Goal: Transaction & Acquisition: Purchase product/service

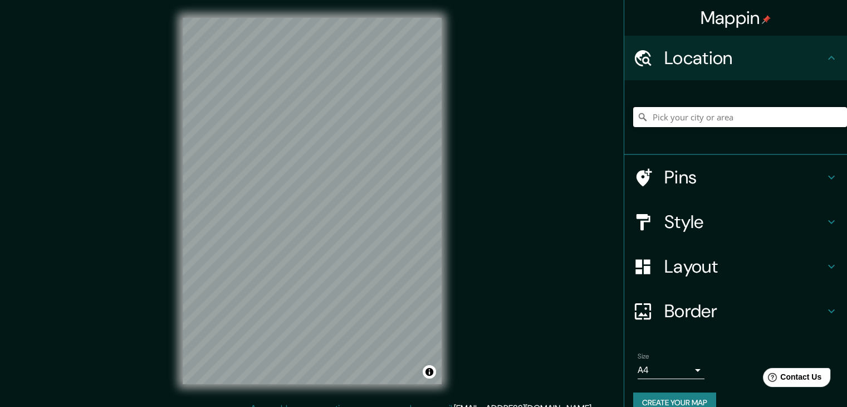
click at [823, 119] on input "Pick your city or area" at bounding box center [740, 117] width 214 height 20
click at [820, 120] on input "Avenida Mariano Arista, 21100 Mexicali, Baja California, México" at bounding box center [740, 117] width 214 height 20
click at [815, 119] on input "Avenida Mariano Arista, 21100 Mexicali, Baja California, México" at bounding box center [740, 117] width 214 height 20
click at [781, 121] on input "Avenida Mariano Arista, 21100 Mexicali, Baja California, México" at bounding box center [740, 117] width 214 height 20
drag, startPoint x: 742, startPoint y: 118, endPoint x: 763, endPoint y: 116, distance: 20.6
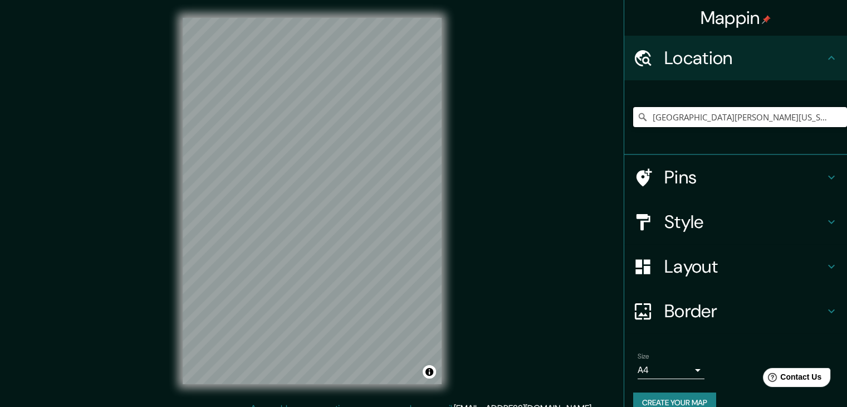
click at [763, 116] on input "Avenida Mariano Arista, 21100 Mexicali, Baja California, México" at bounding box center [740, 117] width 214 height 20
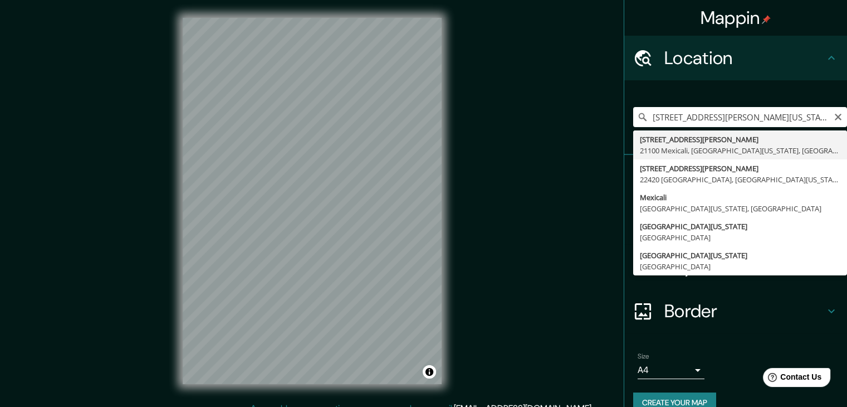
type input "[STREET_ADDRESS][PERSON_NAME][US_STATE]"
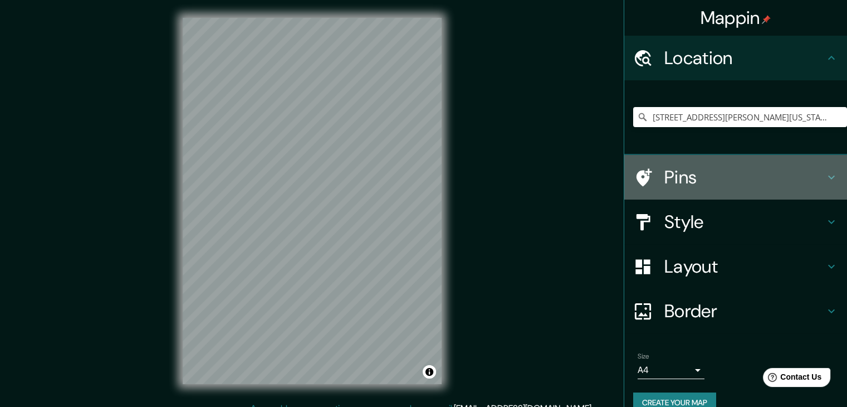
click at [638, 174] on icon at bounding box center [642, 177] width 19 height 19
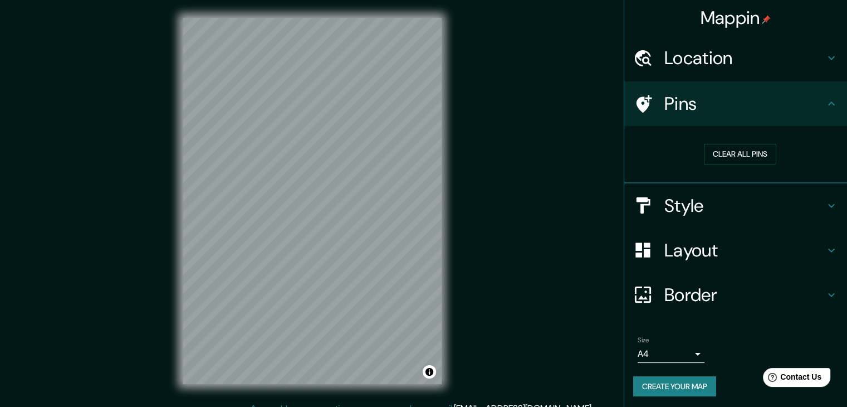
click at [403, 141] on div "Mappin Location Avenida Mariano Arista 2036, 21100 Mexicali, Baja California, M…" at bounding box center [423, 209] width 847 height 419
click at [641, 92] on div "Pins" at bounding box center [735, 103] width 223 height 45
click at [717, 157] on button "Clear all pins" at bounding box center [740, 154] width 72 height 21
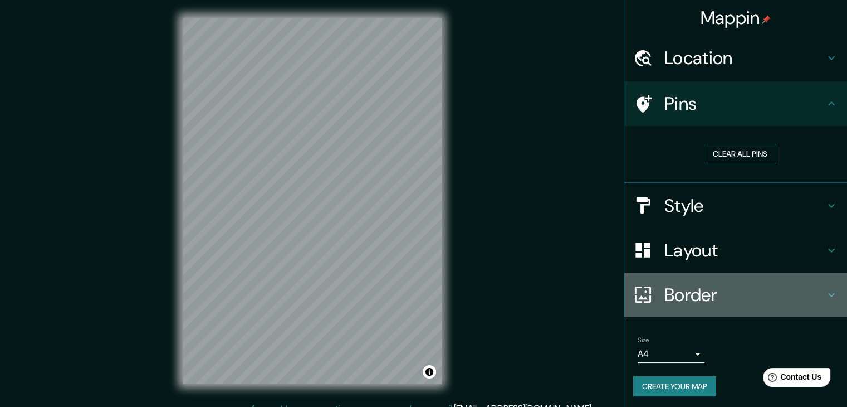
click at [705, 287] on h4 "Border" at bounding box center [745, 295] width 160 height 22
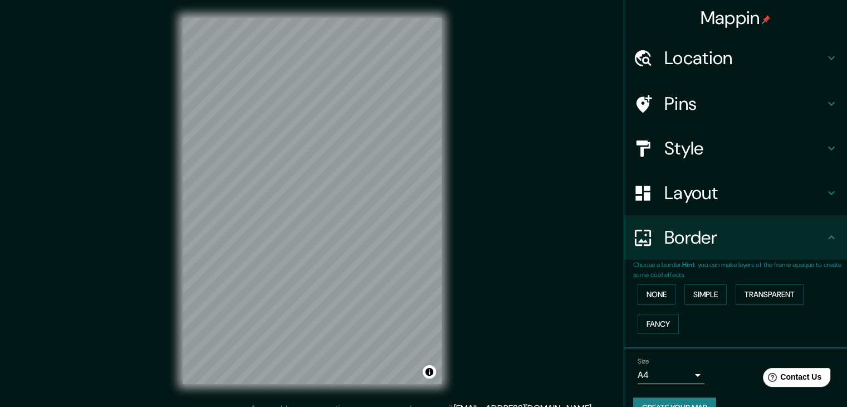
scroll to position [23, 0]
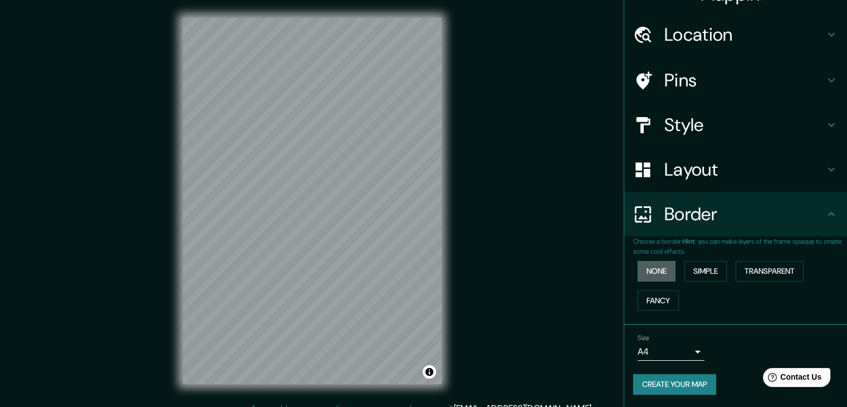
click at [641, 263] on button "None" at bounding box center [657, 271] width 38 height 21
click at [691, 268] on button "Simple" at bounding box center [706, 271] width 42 height 21
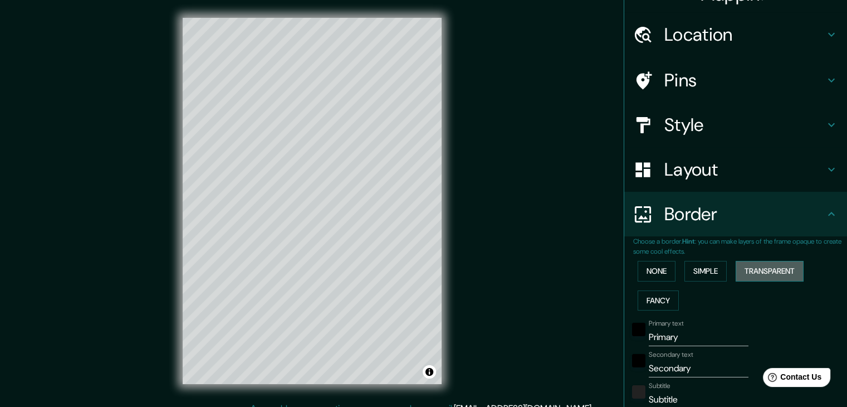
click at [776, 267] on button "Transparent" at bounding box center [770, 271] width 68 height 21
click at [646, 300] on button "Fancy" at bounding box center [658, 300] width 41 height 21
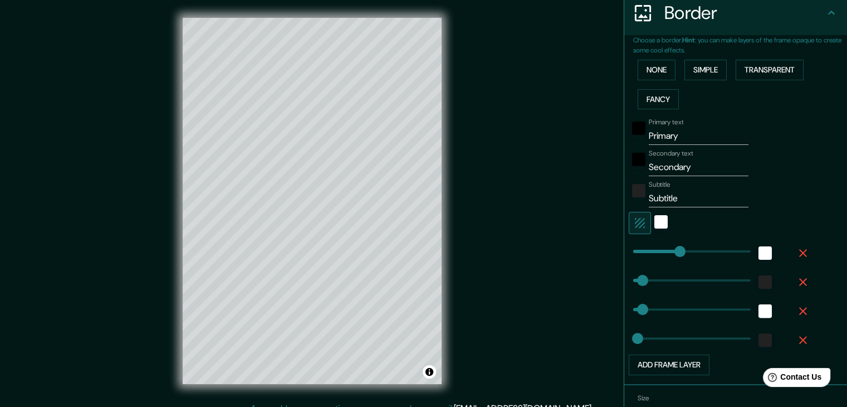
scroll to position [98, 0]
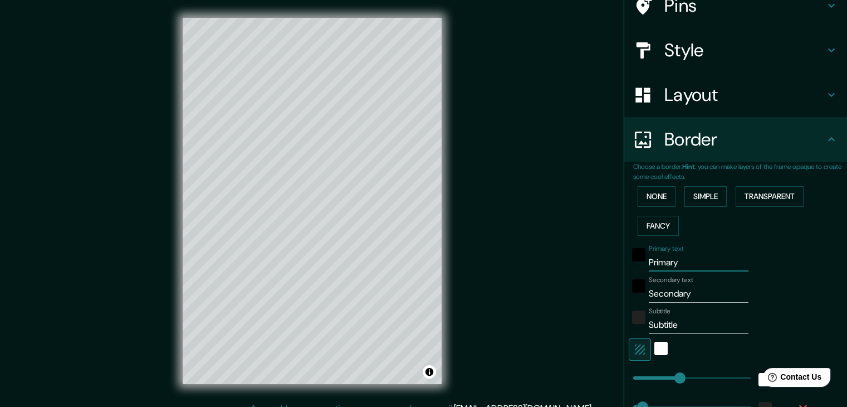
click at [668, 262] on input "Primary" at bounding box center [699, 262] width 100 height 18
drag, startPoint x: 668, startPoint y: 262, endPoint x: 628, endPoint y: 262, distance: 40.1
click at [629, 262] on div "Primary text Primary" at bounding box center [720, 258] width 183 height 27
click at [648, 197] on button "None" at bounding box center [657, 196] width 38 height 21
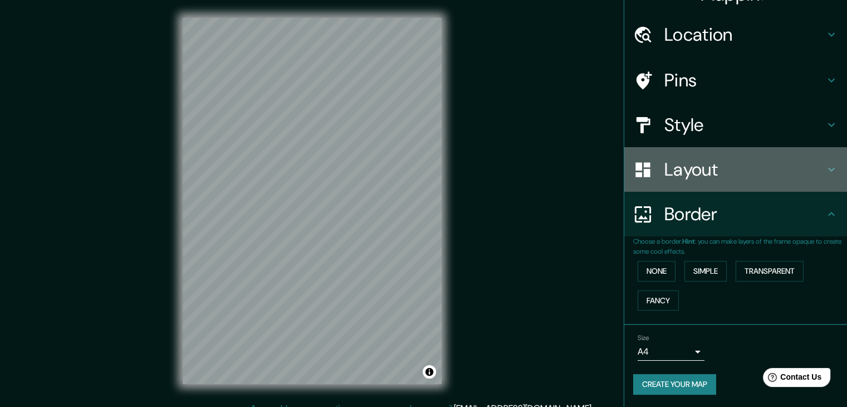
click at [665, 163] on h4 "Layout" at bounding box center [745, 169] width 160 height 22
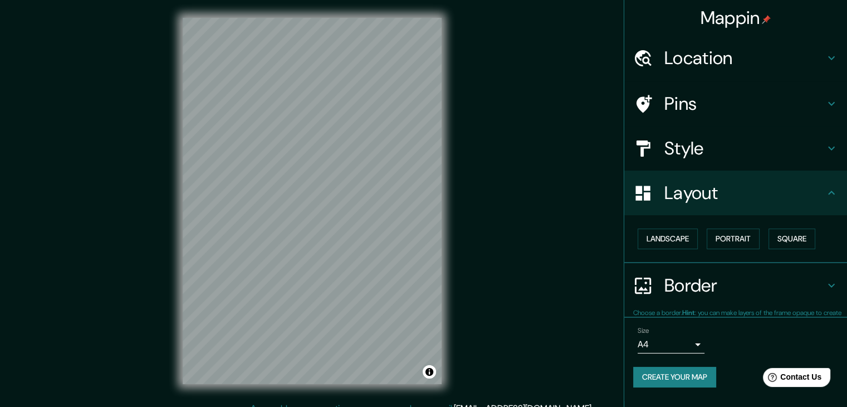
scroll to position [0, 0]
click at [738, 237] on button "Portrait" at bounding box center [733, 238] width 53 height 21
click at [790, 234] on button "Square" at bounding box center [792, 238] width 47 height 21
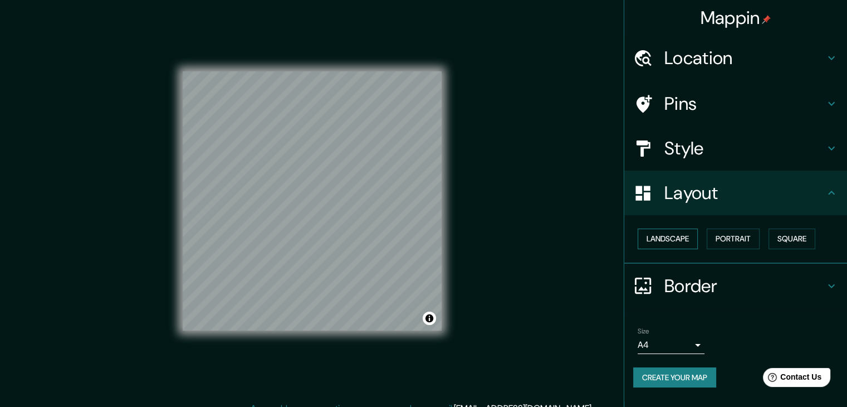
click at [672, 237] on button "Landscape" at bounding box center [668, 238] width 60 height 21
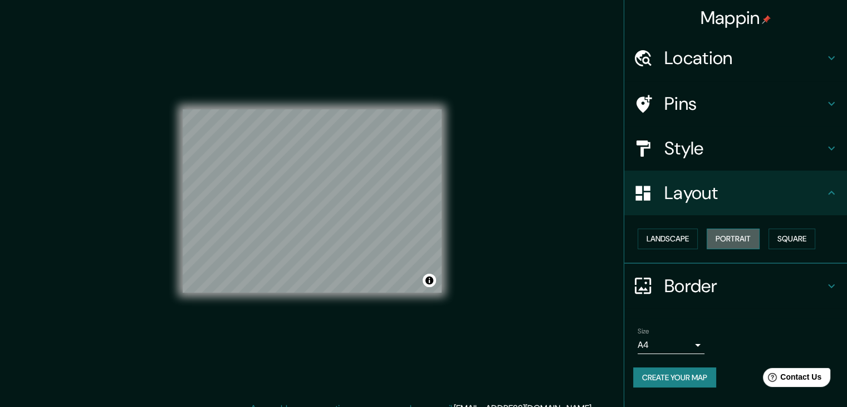
click at [721, 238] on button "Portrait" at bounding box center [733, 238] width 53 height 21
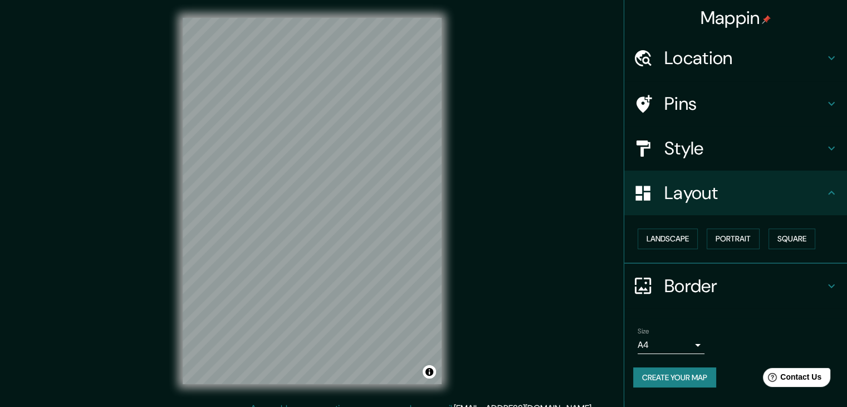
click at [691, 152] on h4 "Style" at bounding box center [745, 148] width 160 height 22
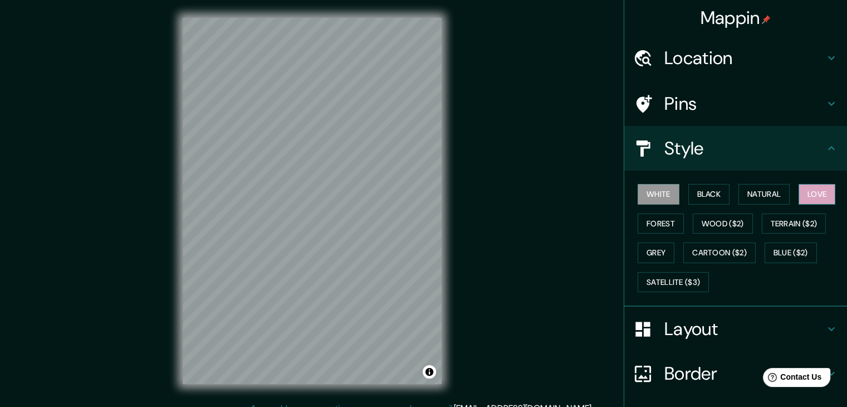
click at [799, 188] on button "Love" at bounding box center [817, 194] width 37 height 21
click at [778, 252] on button "Blue ($2)" at bounding box center [791, 252] width 52 height 21
click at [649, 194] on button "White" at bounding box center [659, 194] width 42 height 21
click at [665, 92] on h4 "Pins" at bounding box center [745, 103] width 160 height 22
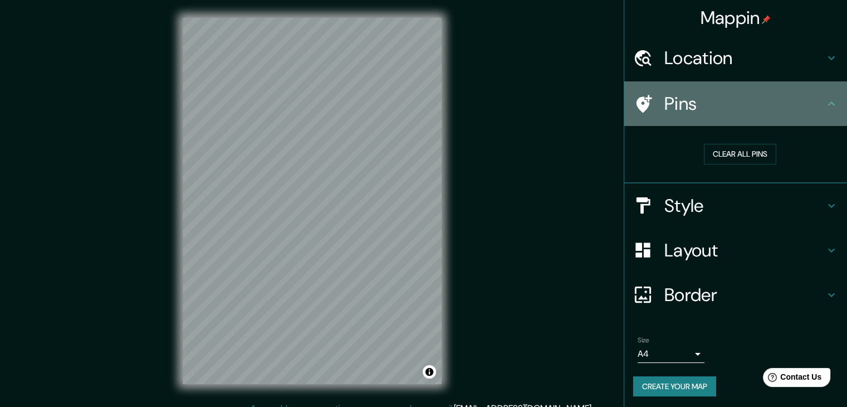
click at [637, 100] on icon at bounding box center [645, 104] width 16 height 18
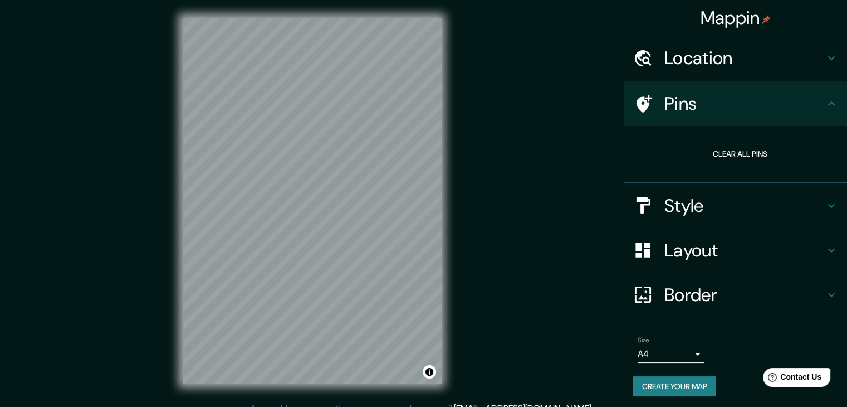
click at [637, 100] on icon at bounding box center [645, 104] width 16 height 18
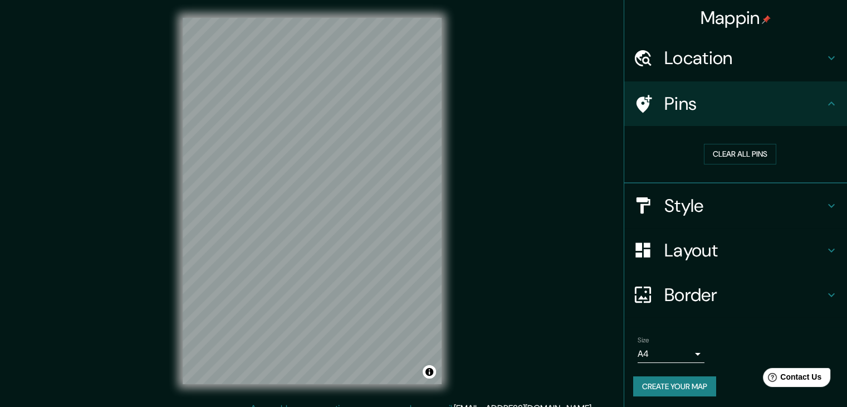
click at [639, 92] on div "Pins" at bounding box center [735, 103] width 223 height 45
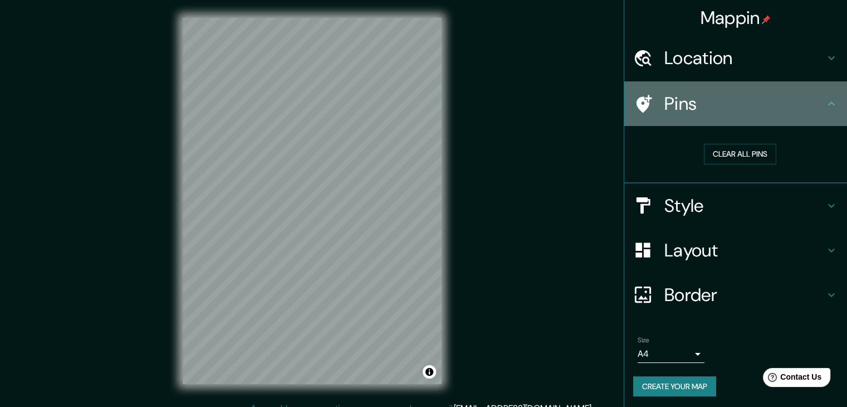
click at [642, 92] on div "Pins" at bounding box center [735, 103] width 223 height 45
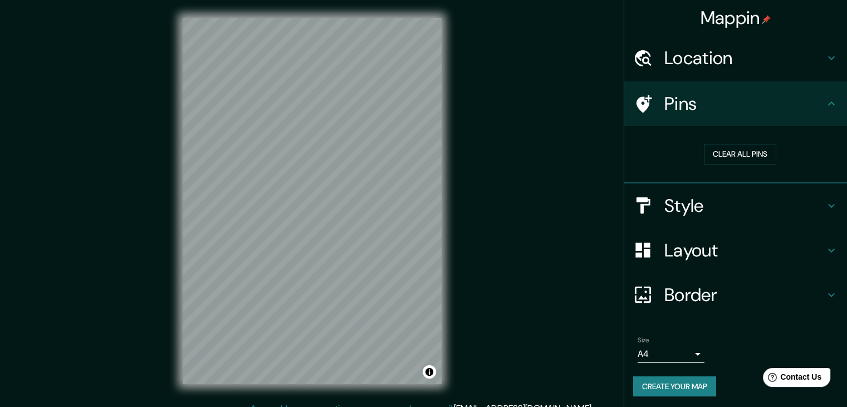
drag, startPoint x: 642, startPoint y: 92, endPoint x: 619, endPoint y: 138, distance: 50.6
click at [624, 138] on ul "Location Avenida Mariano Arista 2036, 21100 Mexicali, Baja California, México P…" at bounding box center [735, 223] width 223 height 374
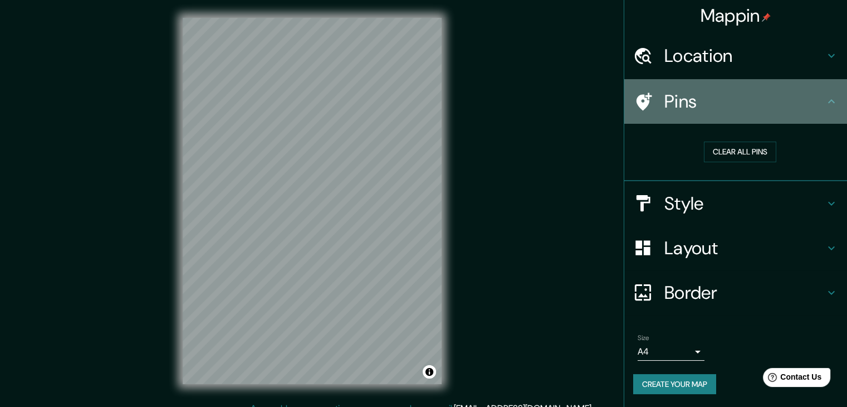
drag, startPoint x: 646, startPoint y: 97, endPoint x: 623, endPoint y: 120, distance: 32.7
click at [624, 120] on div "Pins" at bounding box center [735, 101] width 223 height 45
click at [635, 92] on icon at bounding box center [642, 101] width 19 height 19
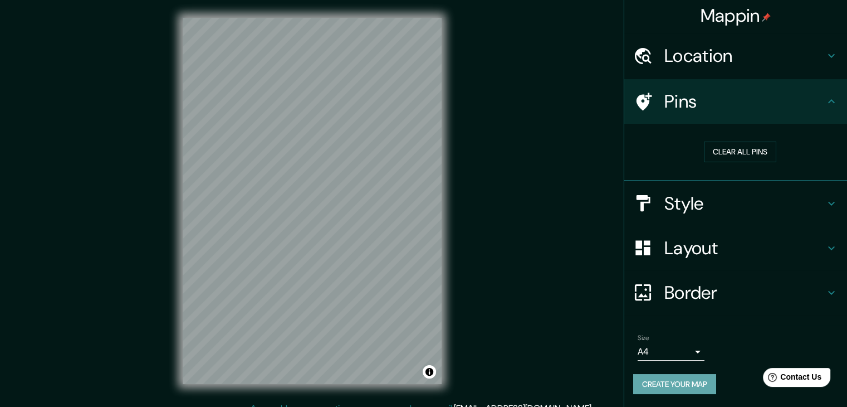
click at [680, 389] on button "Create your map" at bounding box center [674, 384] width 83 height 21
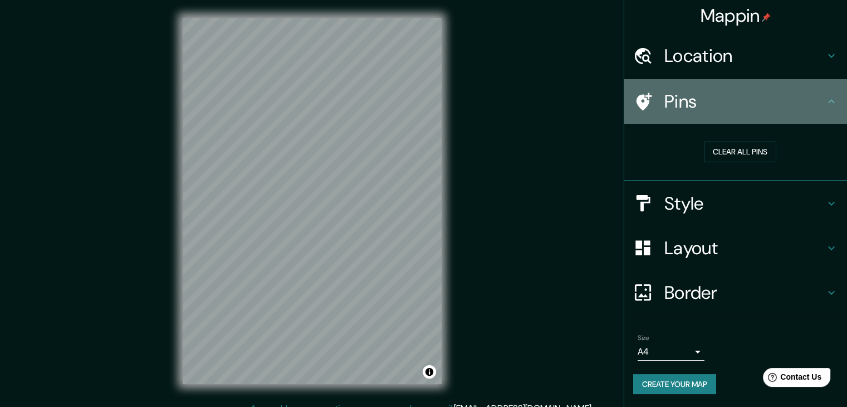
click at [642, 93] on icon at bounding box center [642, 101] width 19 height 19
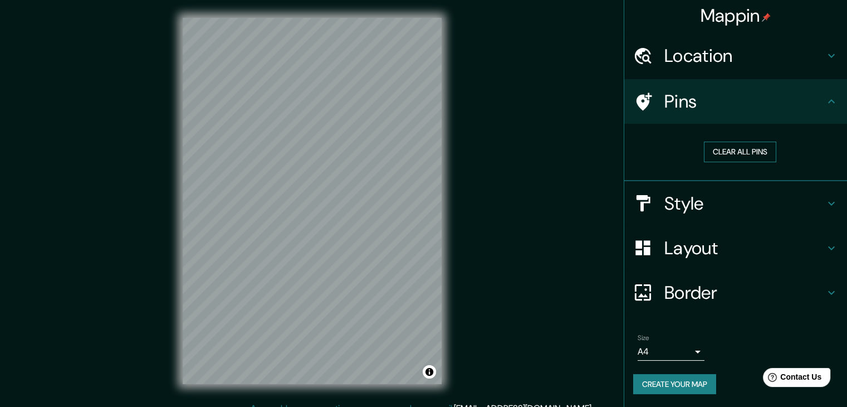
click at [753, 149] on button "Clear all pins" at bounding box center [740, 151] width 72 height 21
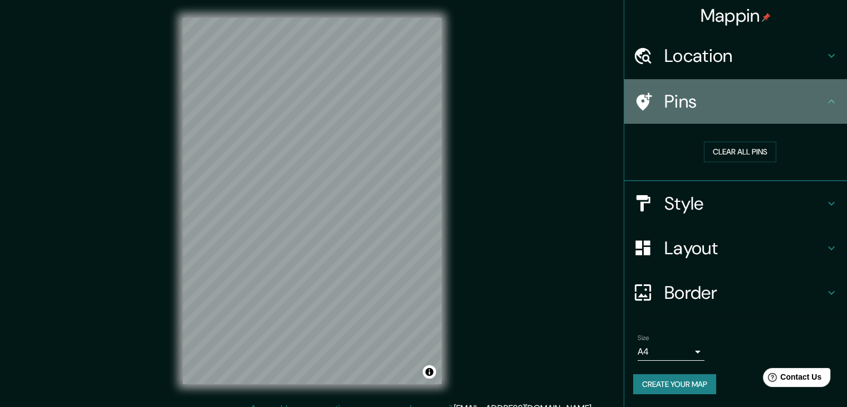
click at [636, 94] on icon at bounding box center [642, 101] width 19 height 19
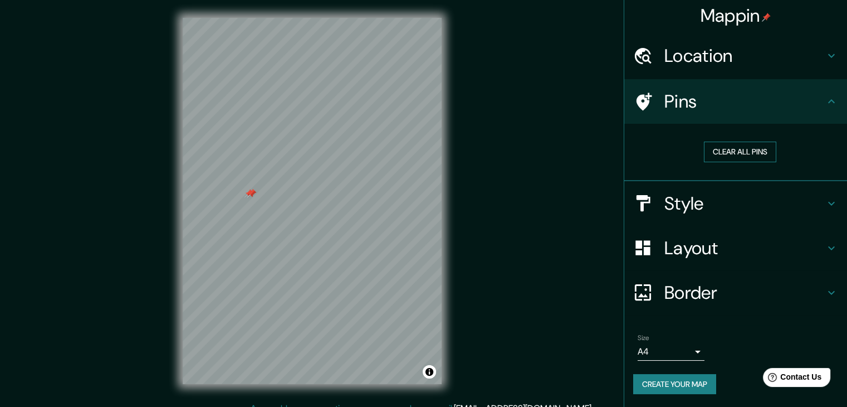
click at [722, 149] on button "Clear all pins" at bounding box center [740, 151] width 72 height 21
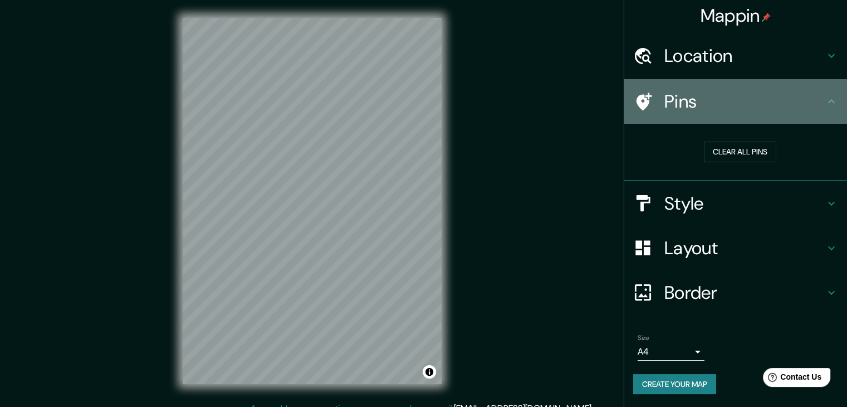
click at [636, 101] on icon at bounding box center [642, 101] width 19 height 19
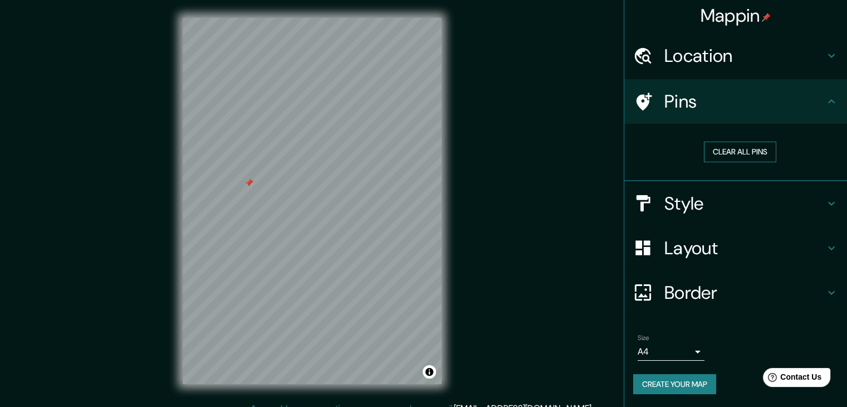
click at [712, 146] on button "Clear all pins" at bounding box center [740, 151] width 72 height 21
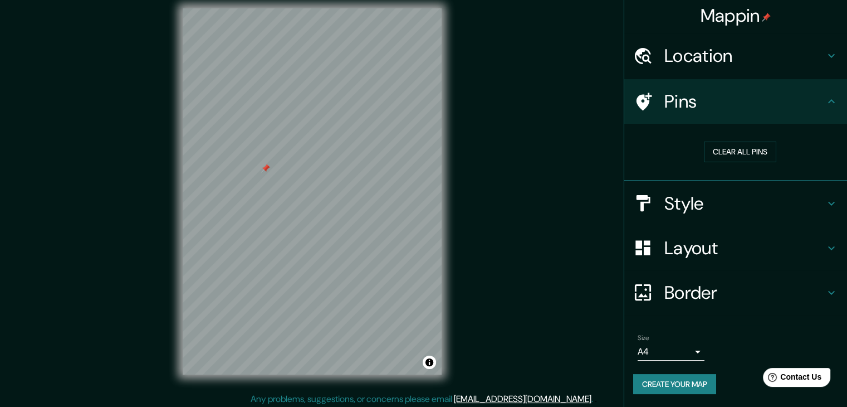
scroll to position [13, 0]
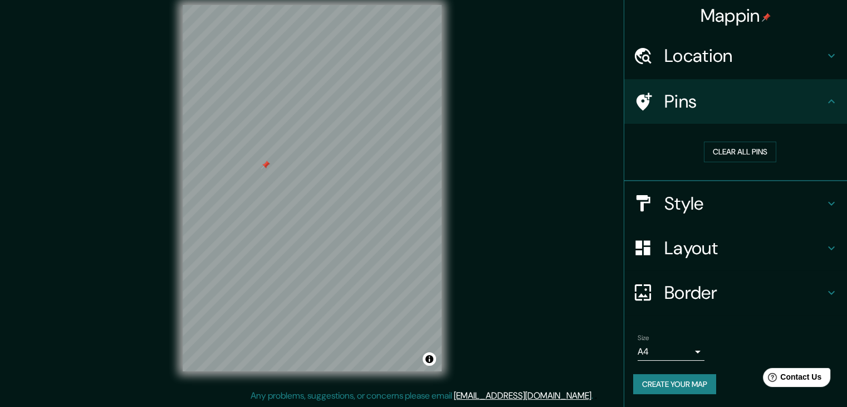
click at [751, 201] on h4 "Style" at bounding box center [745, 203] width 160 height 22
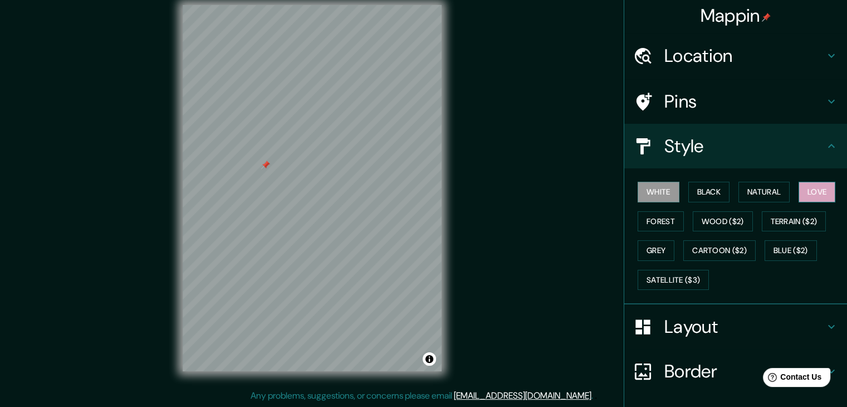
click at [800, 185] on button "Love" at bounding box center [817, 192] width 37 height 21
click at [776, 247] on button "Blue ($2)" at bounding box center [791, 250] width 52 height 21
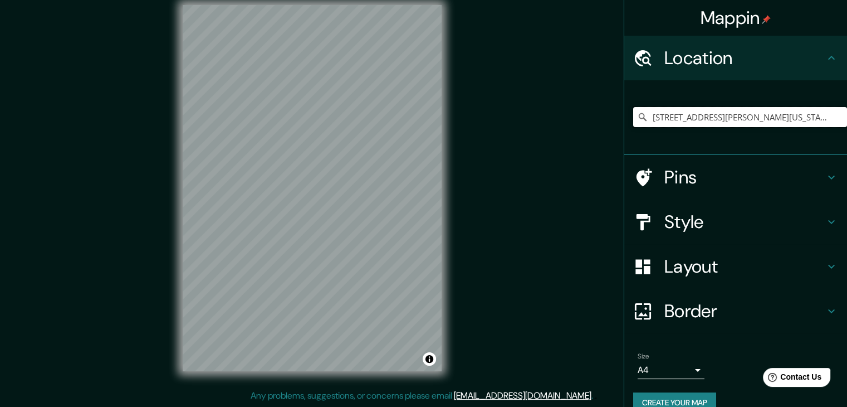
click at [769, 119] on input "[STREET_ADDRESS][PERSON_NAME][US_STATE]" at bounding box center [740, 117] width 214 height 20
click at [751, 118] on input "[STREET_ADDRESS][PERSON_NAME][US_STATE]" at bounding box center [740, 117] width 214 height 20
type input "[STREET_ADDRESS][PERSON_NAME][US_STATE]"
click at [633, 177] on icon at bounding box center [642, 177] width 19 height 19
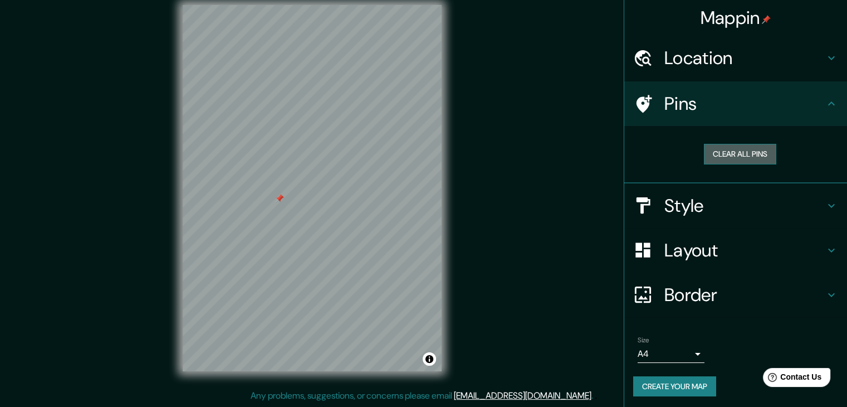
click at [704, 146] on button "Clear all pins" at bounding box center [740, 154] width 72 height 21
